Goal: Navigation & Orientation: Understand site structure

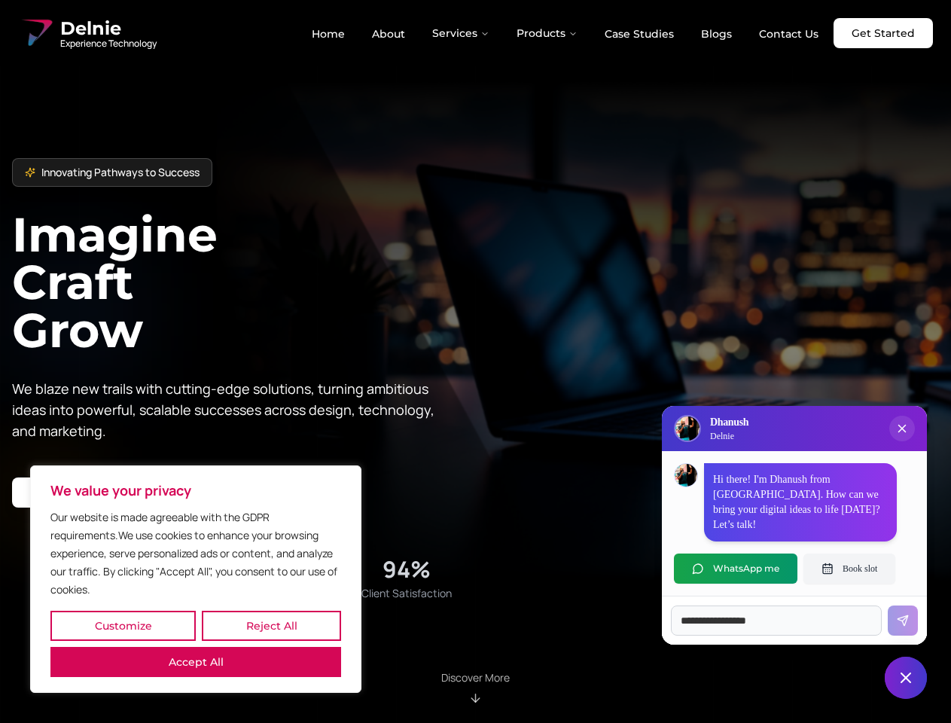
click at [123, 626] on button "Customize" at bounding box center [122, 626] width 145 height 30
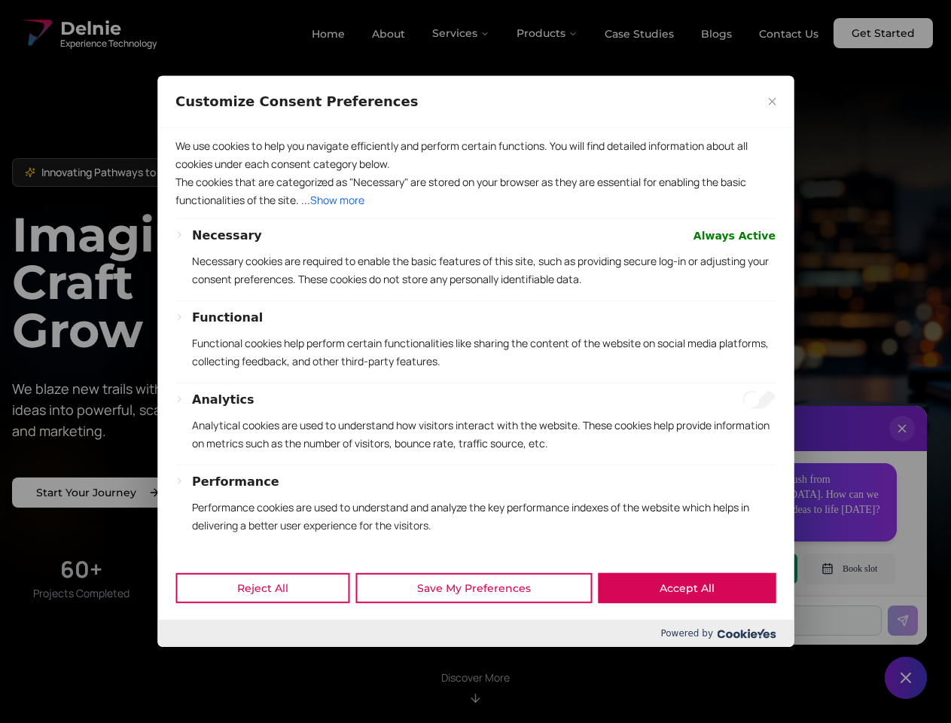
click at [271, 626] on div at bounding box center [475, 361] width 951 height 723
click at [196, 173] on p "We use cookies to help you navigate efficiently and perform certain functions. …" at bounding box center [475, 155] width 600 height 36
click at [475, 300] on div "Necessary Always Active Necessary cookies are required to enable the basic feat…" at bounding box center [484, 264] width 584 height 74
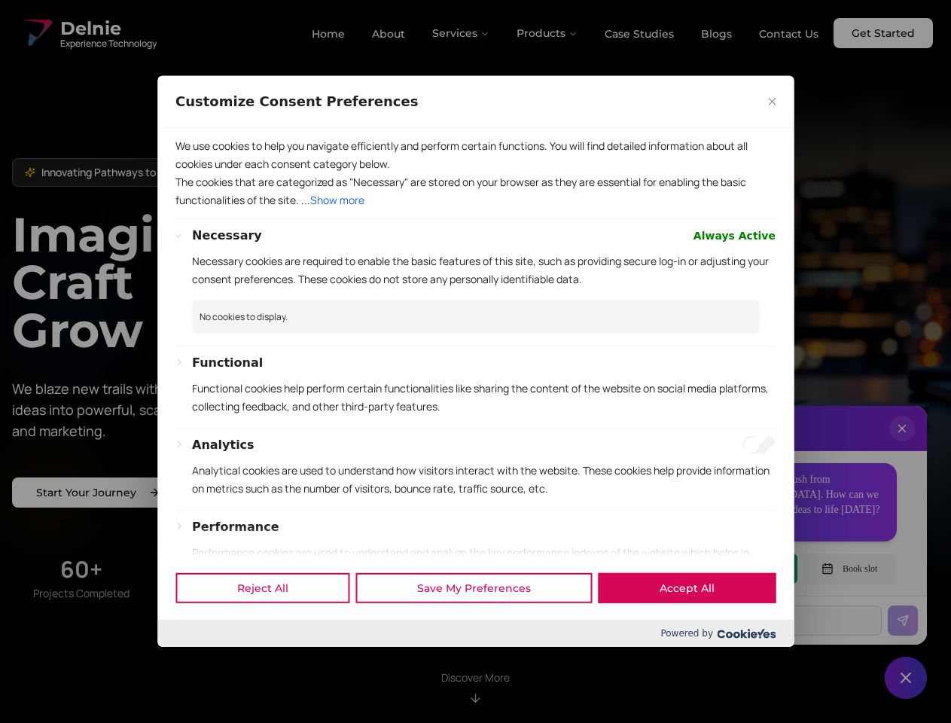
click at [462, 33] on div at bounding box center [475, 361] width 951 height 723
click at [547, 33] on div at bounding box center [475, 361] width 951 height 723
click at [902, 444] on div at bounding box center [475, 361] width 951 height 723
click at [736, 569] on div "Reject All Save My Preferences Accept All" at bounding box center [475, 588] width 636 height 64
click at [849, 569] on div at bounding box center [475, 361] width 951 height 723
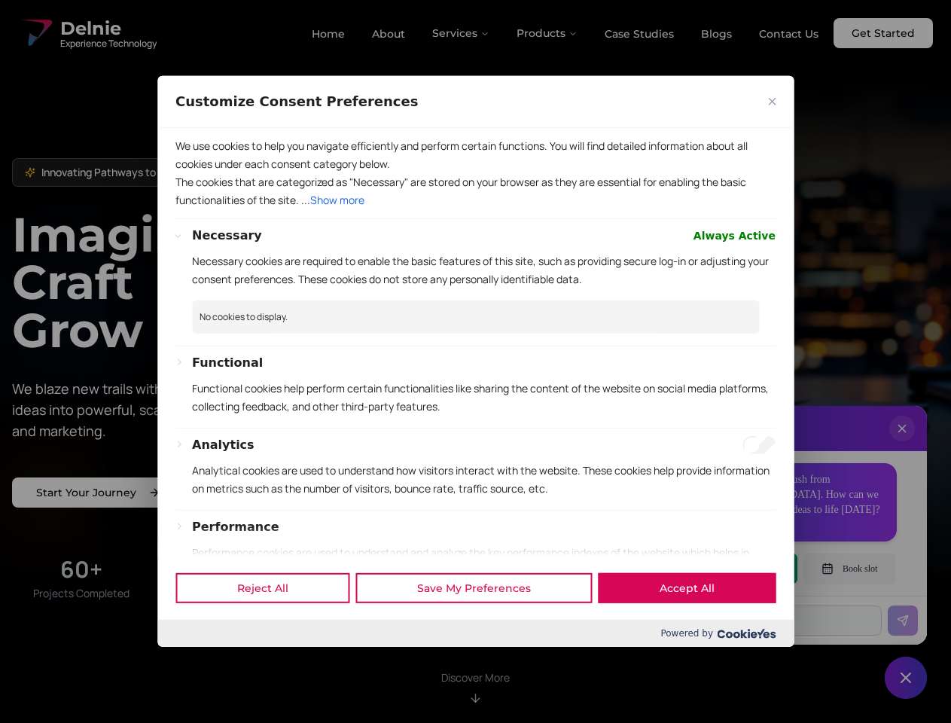
click at [906, 678] on div at bounding box center [475, 361] width 951 height 723
